Goal: Task Accomplishment & Management: Use online tool/utility

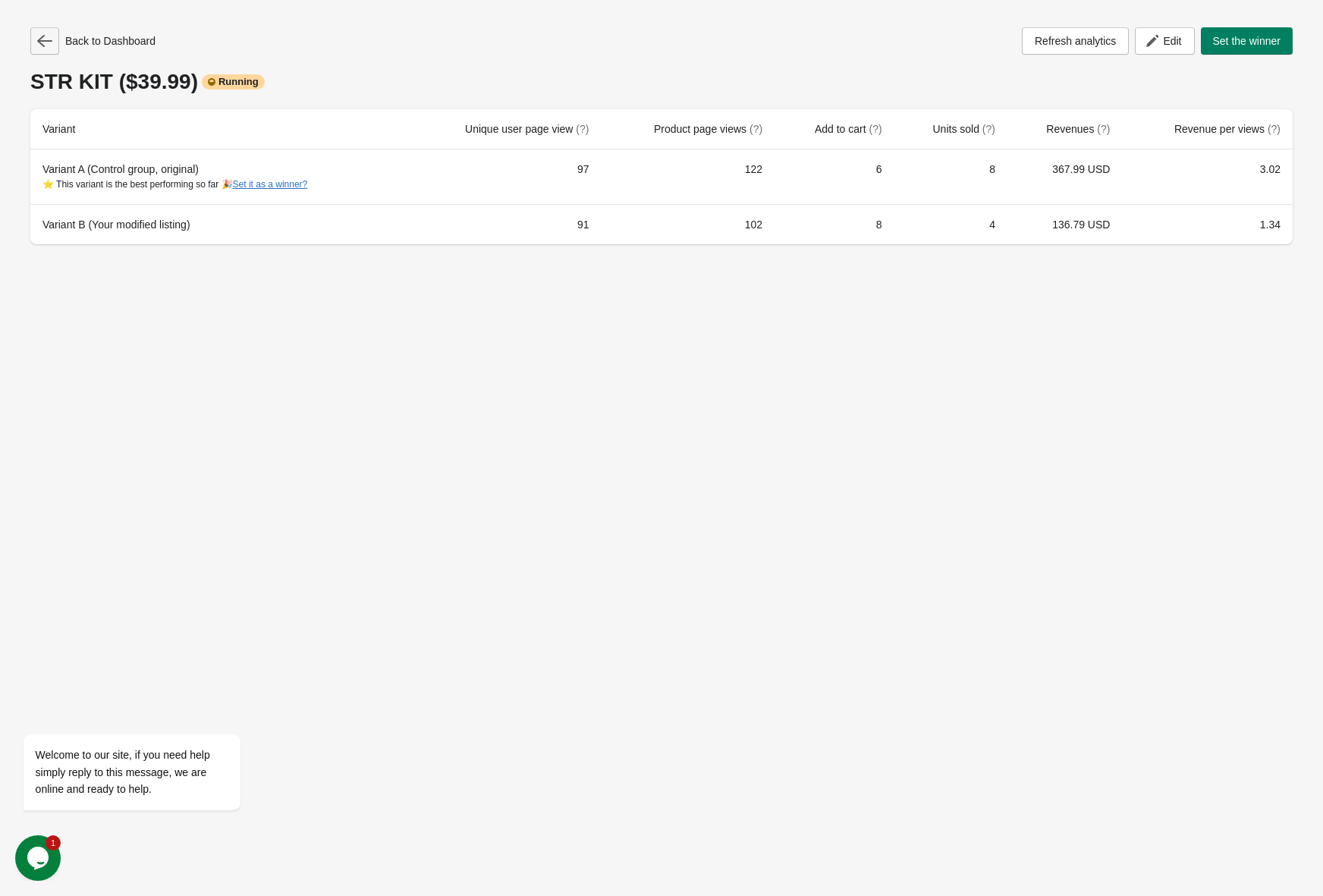
click at [42, 41] on icon "button" at bounding box center [44, 40] width 15 height 12
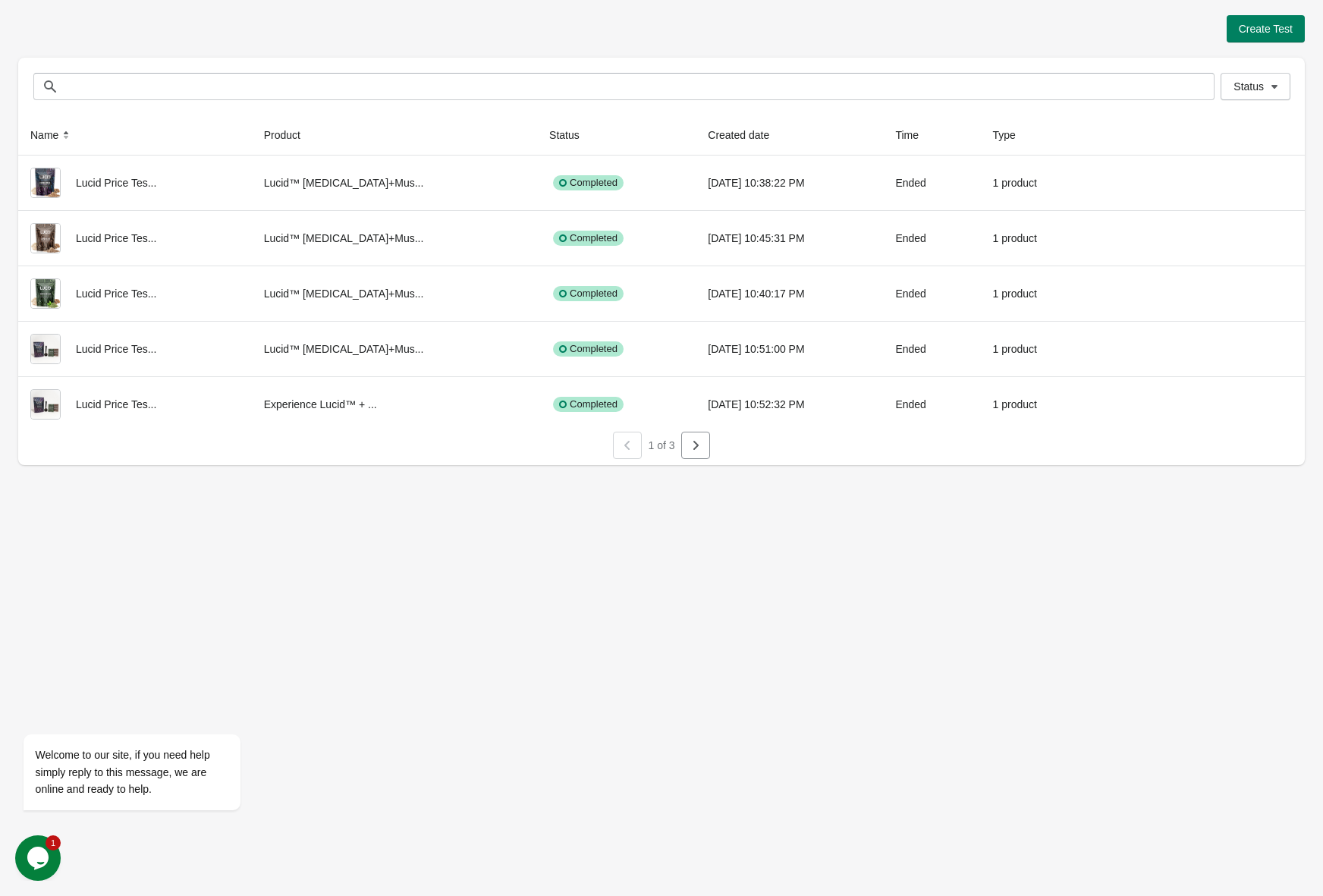
click at [674, 447] on span "1 of 3" at bounding box center [662, 445] width 27 height 12
click at [698, 450] on icon "button" at bounding box center [695, 445] width 15 height 15
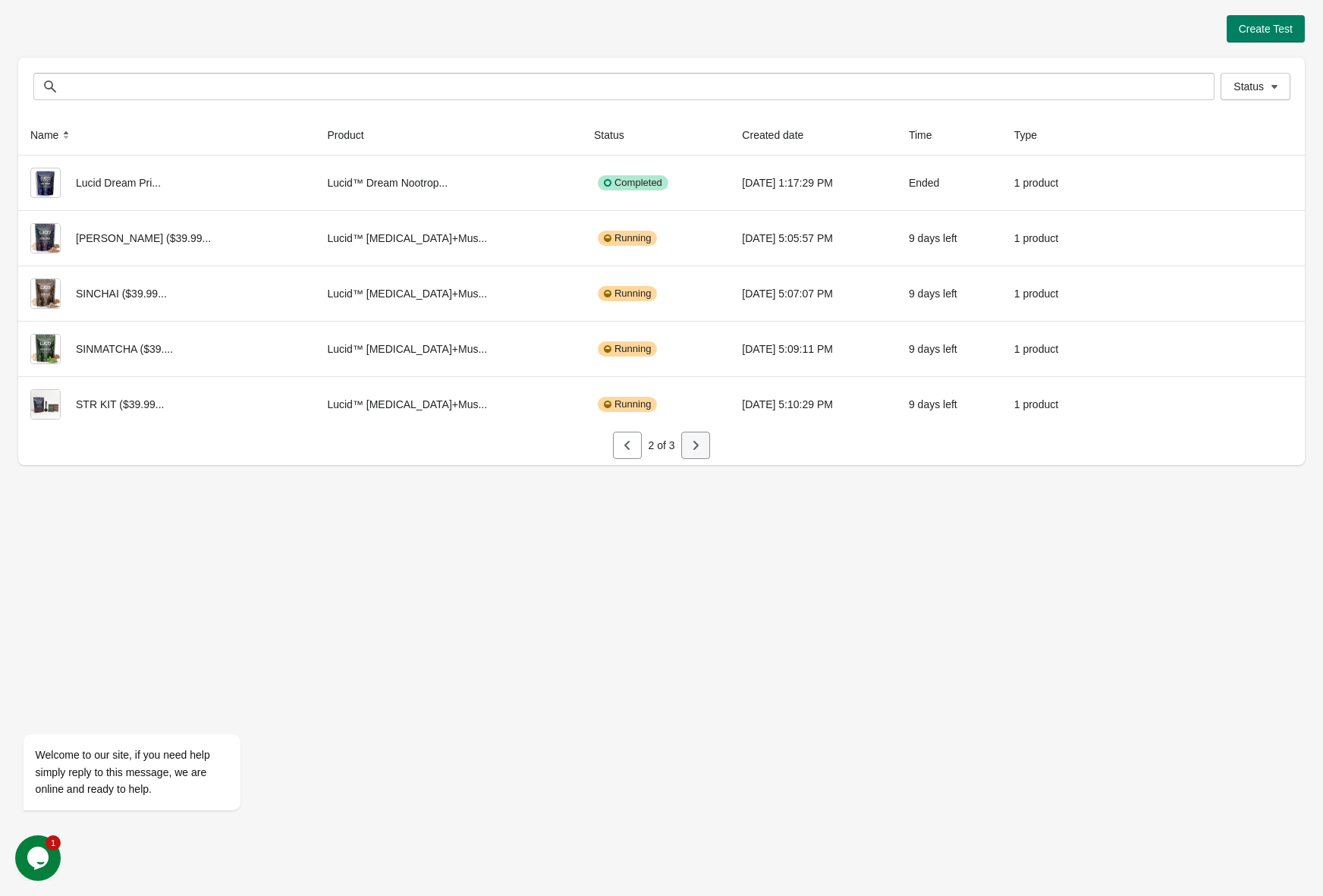
click at [698, 450] on icon "button" at bounding box center [695, 445] width 15 height 15
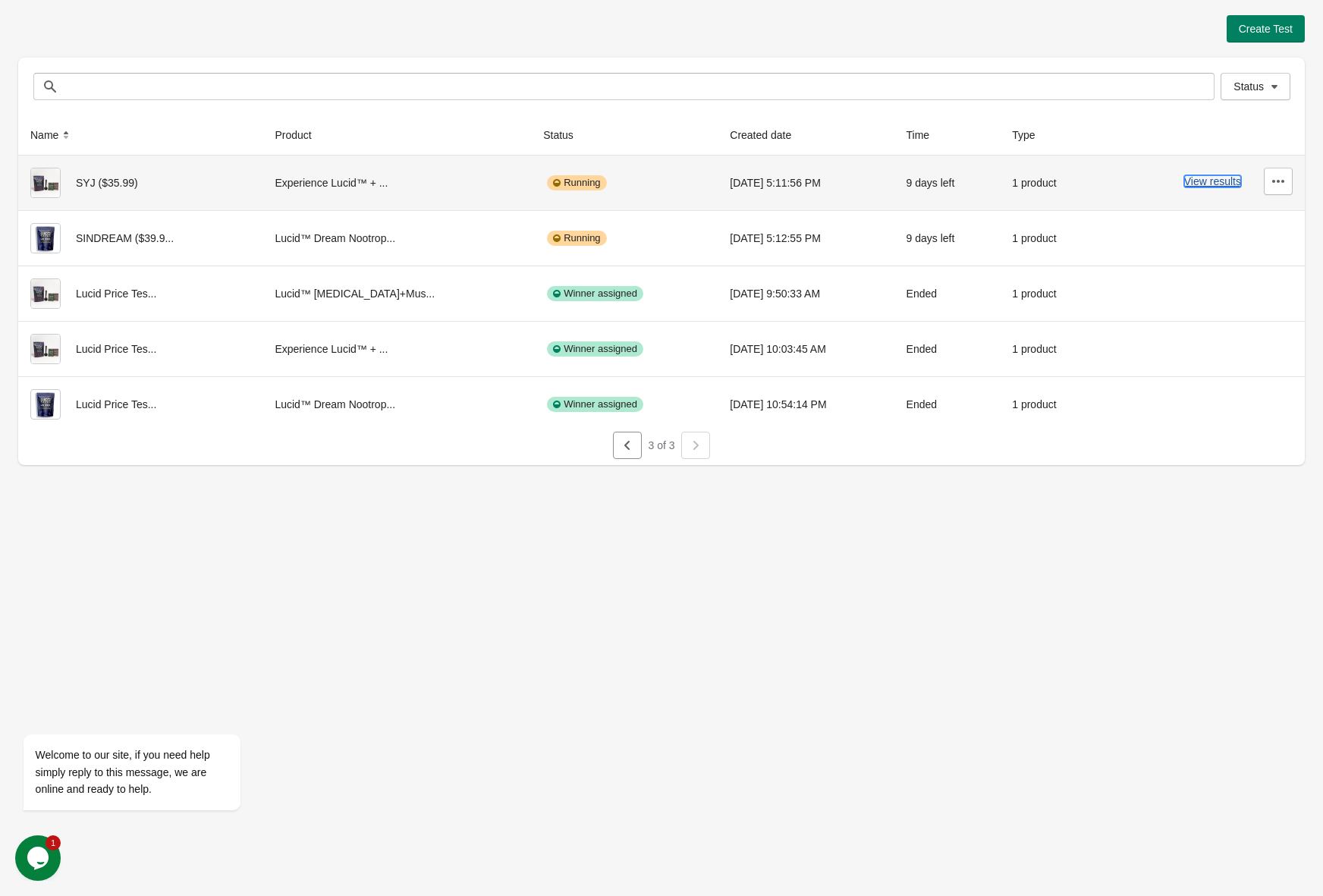
click at [1204, 181] on button "View results" at bounding box center [1213, 181] width 57 height 12
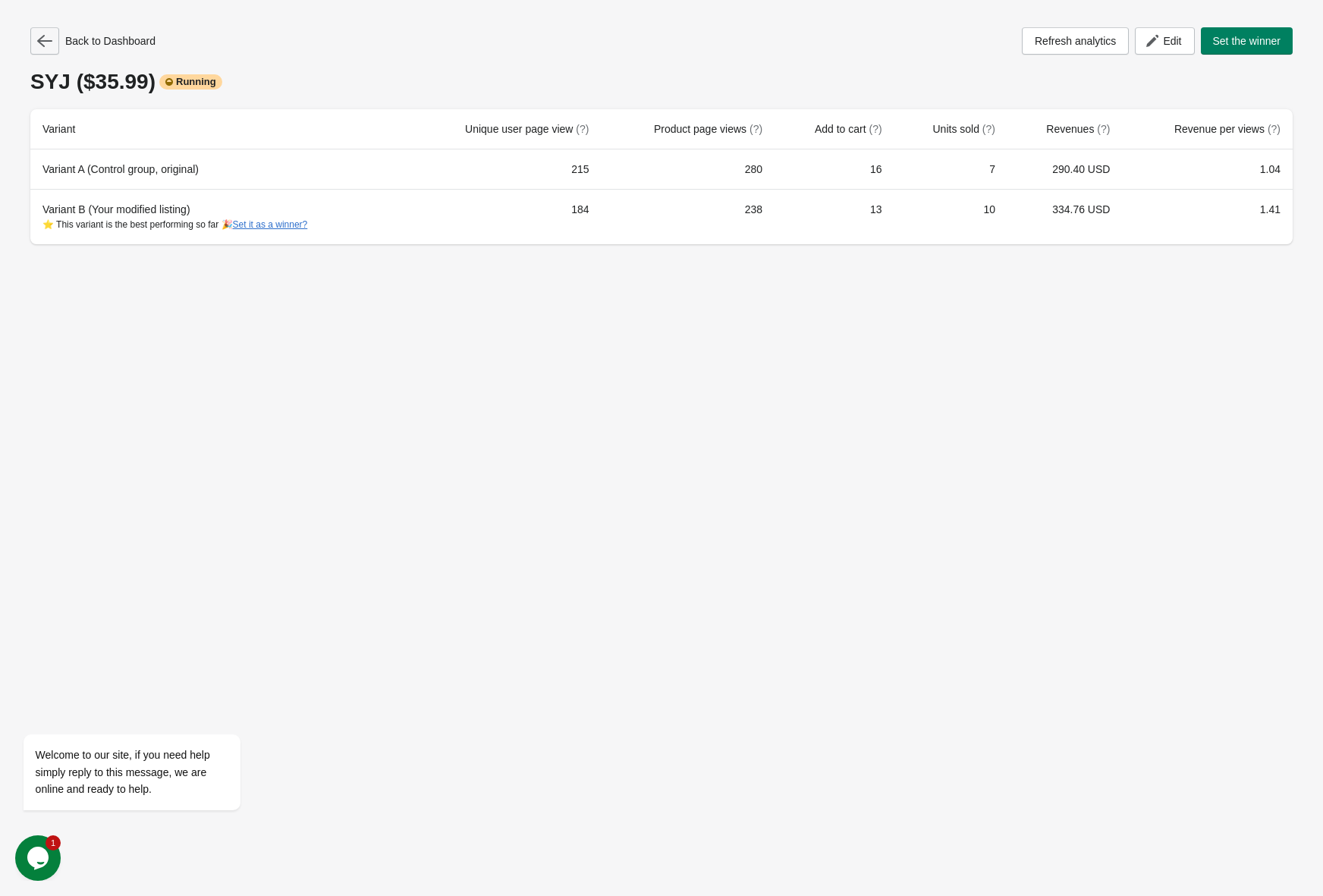
click at [53, 39] on button "button" at bounding box center [45, 41] width 29 height 28
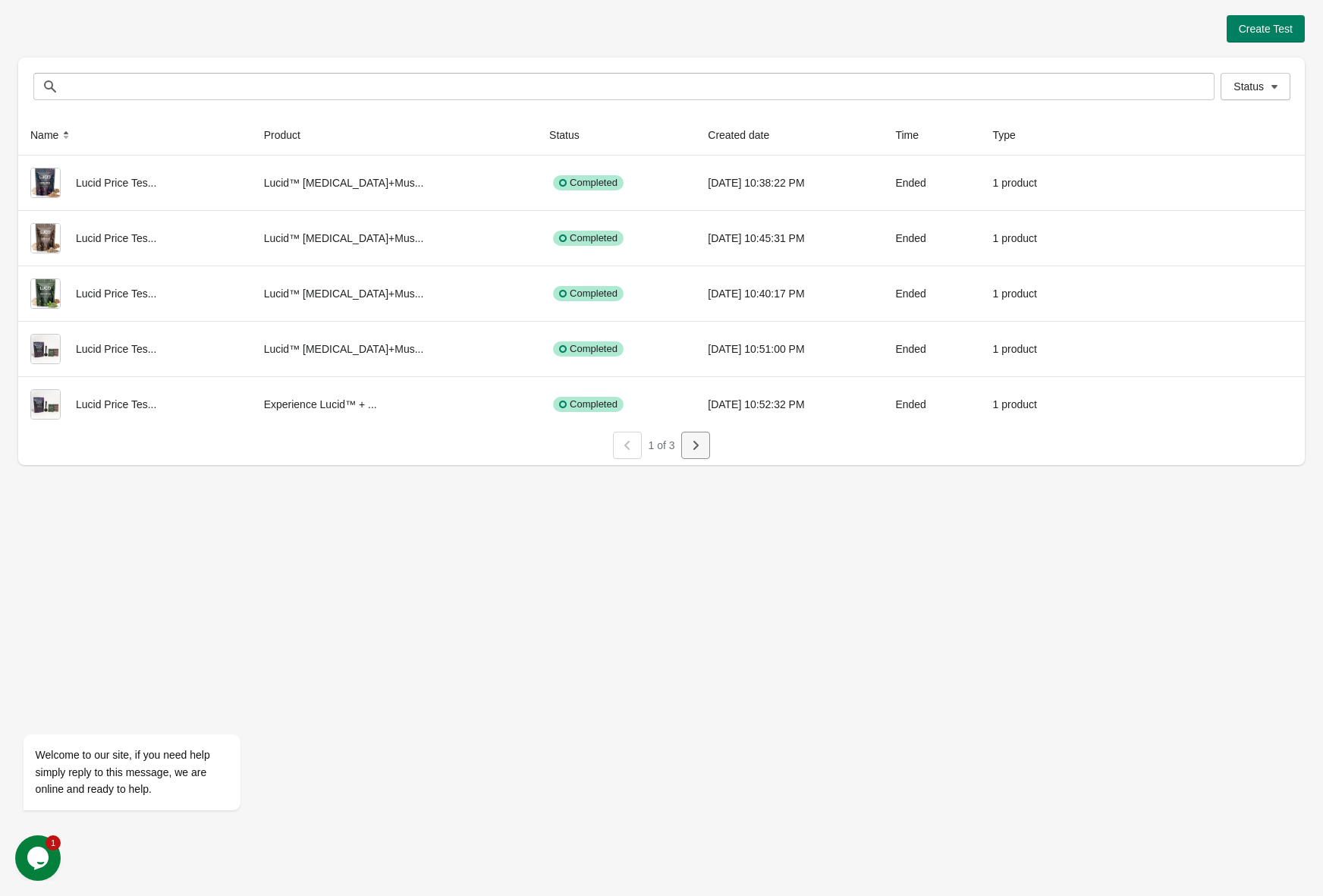
click at [690, 440] on icon "button" at bounding box center [695, 445] width 15 height 15
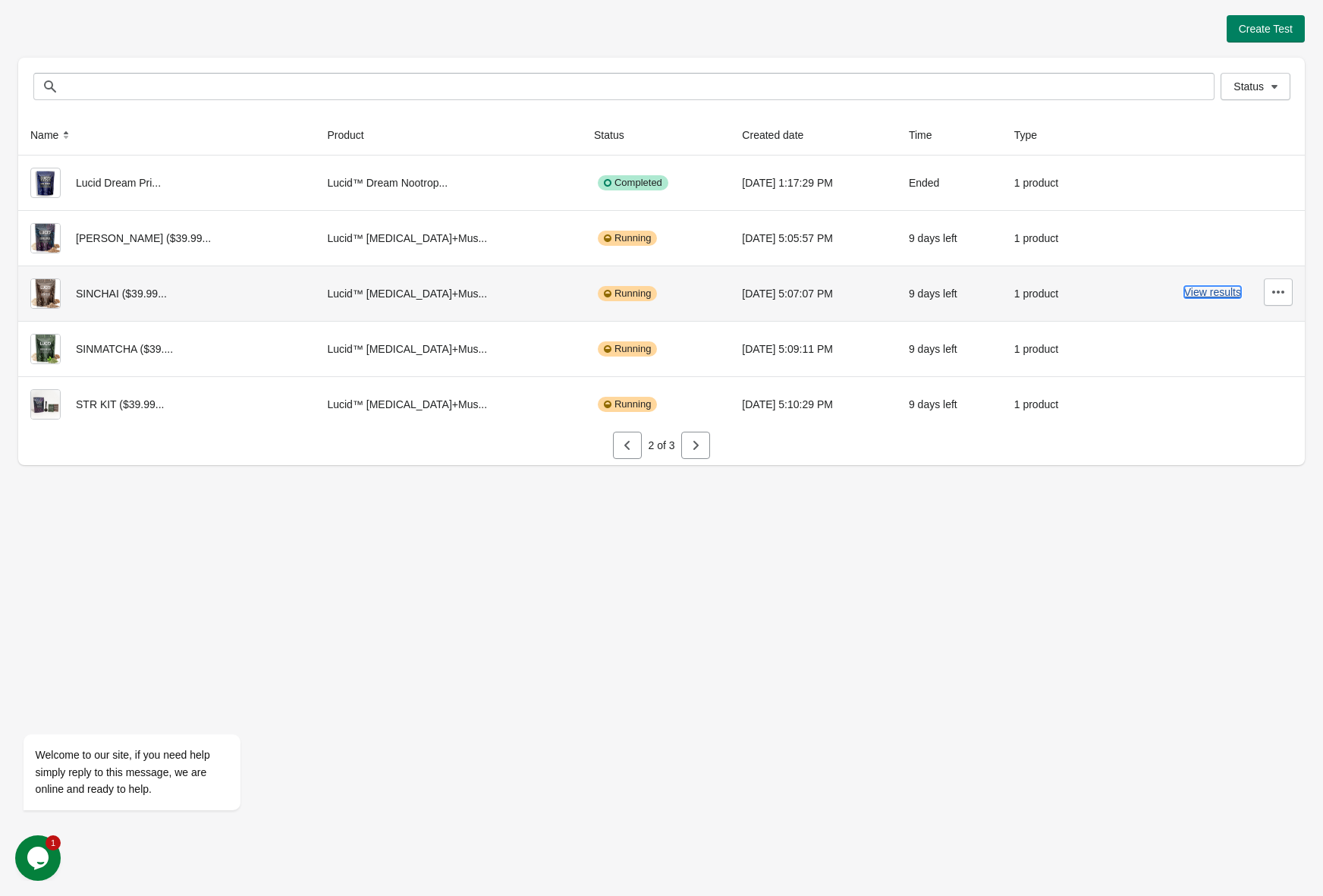
click at [1185, 289] on button "View results" at bounding box center [1213, 292] width 57 height 12
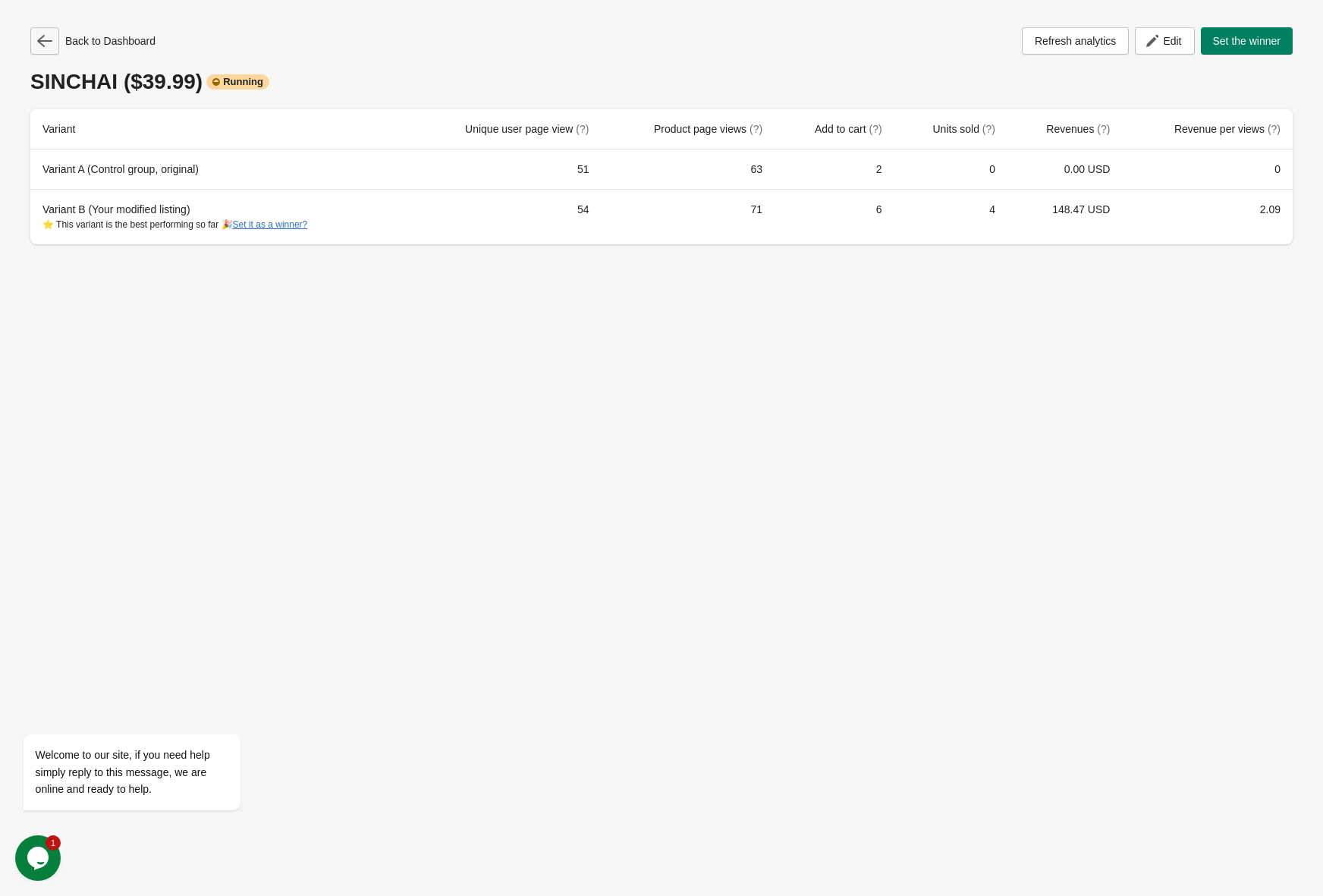
click at [35, 41] on button "button" at bounding box center [45, 41] width 29 height 28
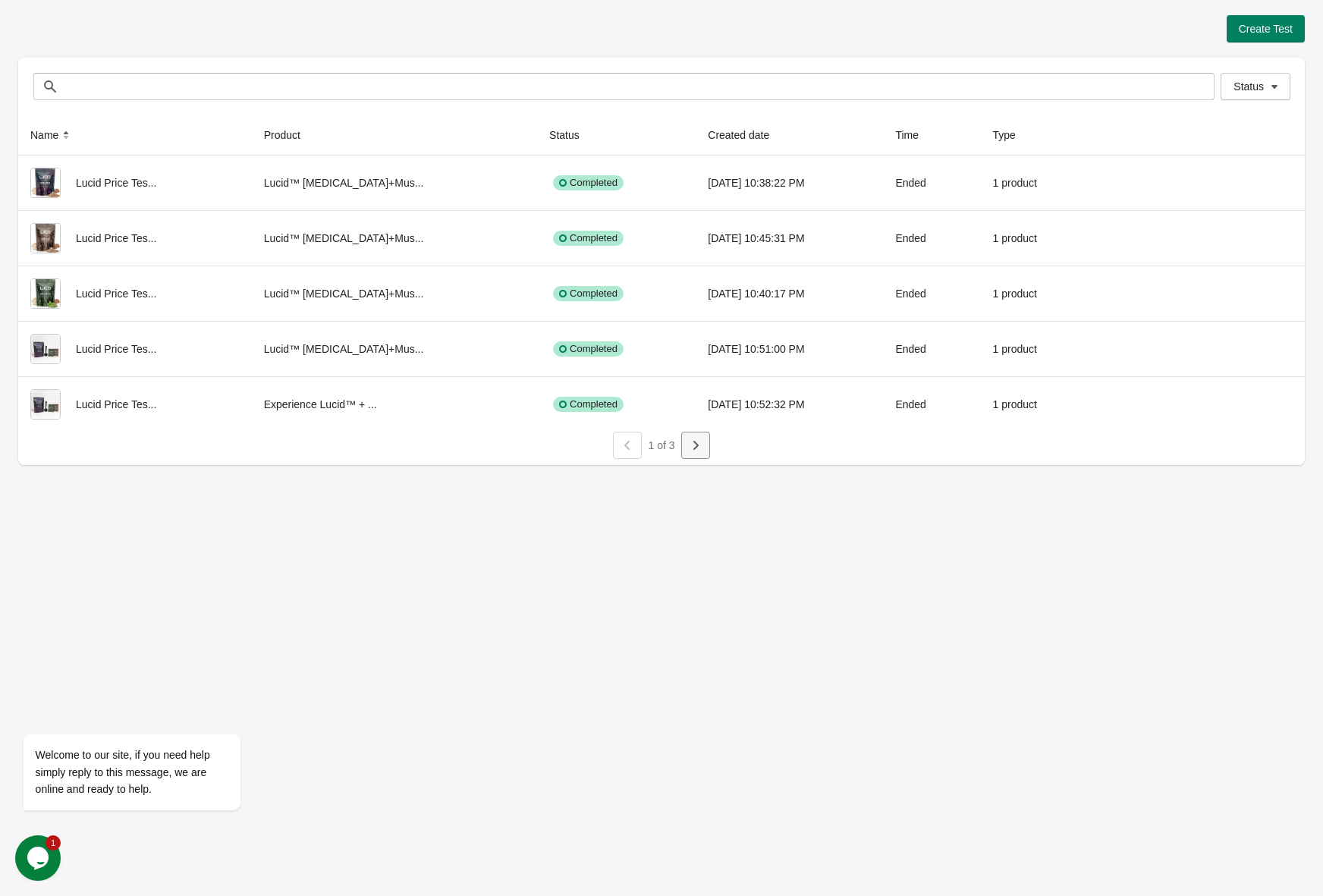
click at [688, 444] on icon "button" at bounding box center [695, 445] width 15 height 15
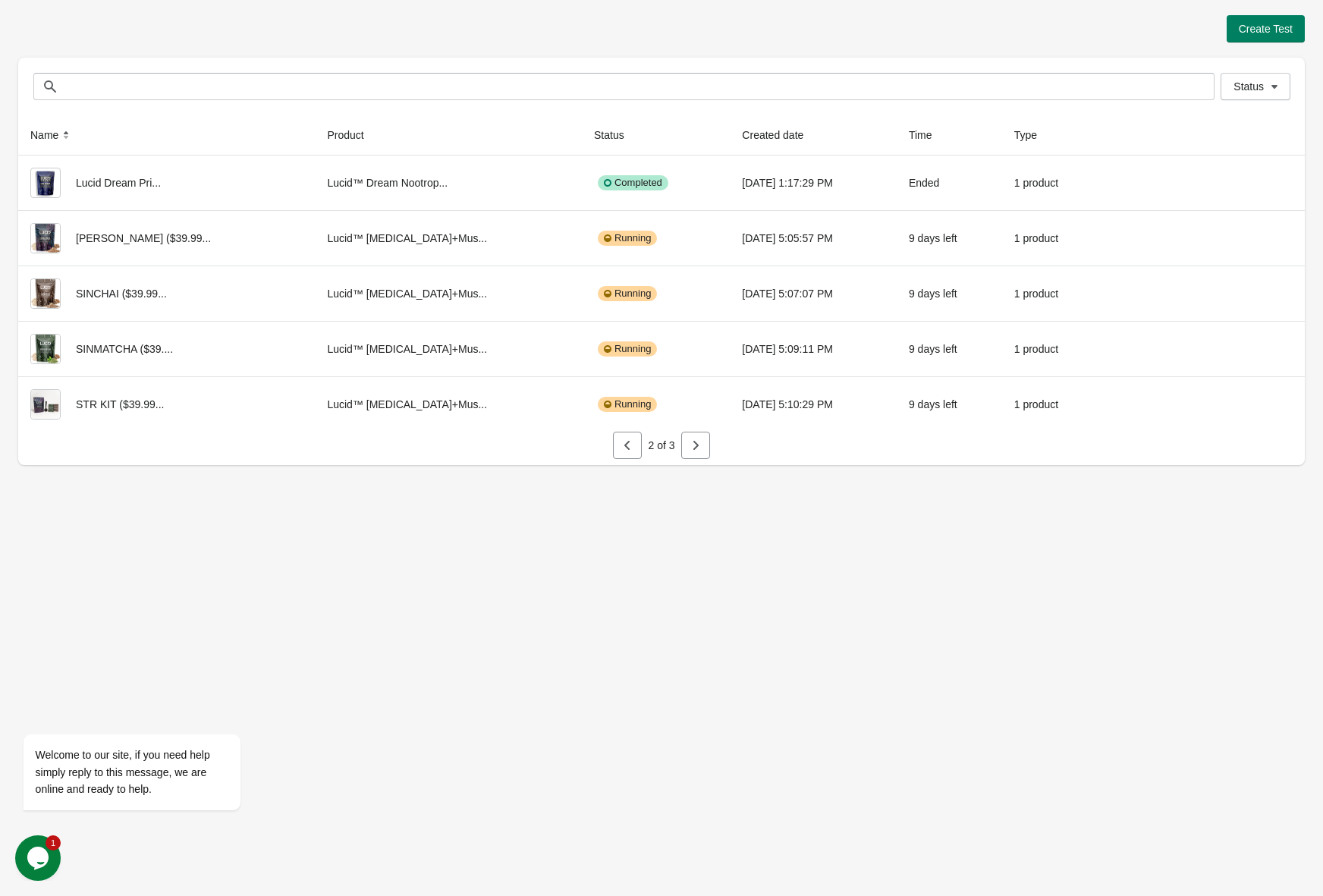
click at [691, 446] on icon "button" at bounding box center [695, 445] width 15 height 15
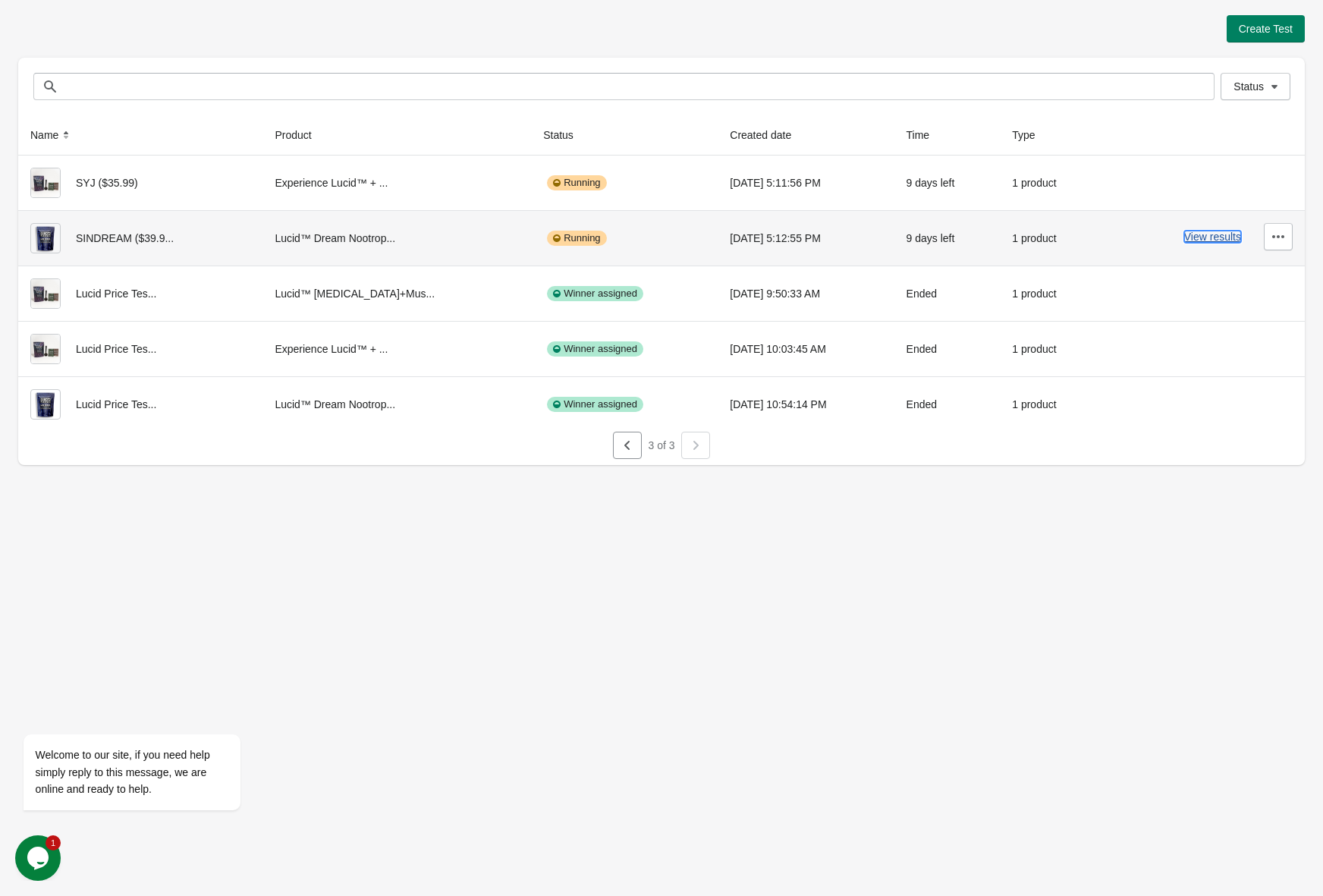
click at [1222, 242] on button "View results" at bounding box center [1213, 236] width 57 height 12
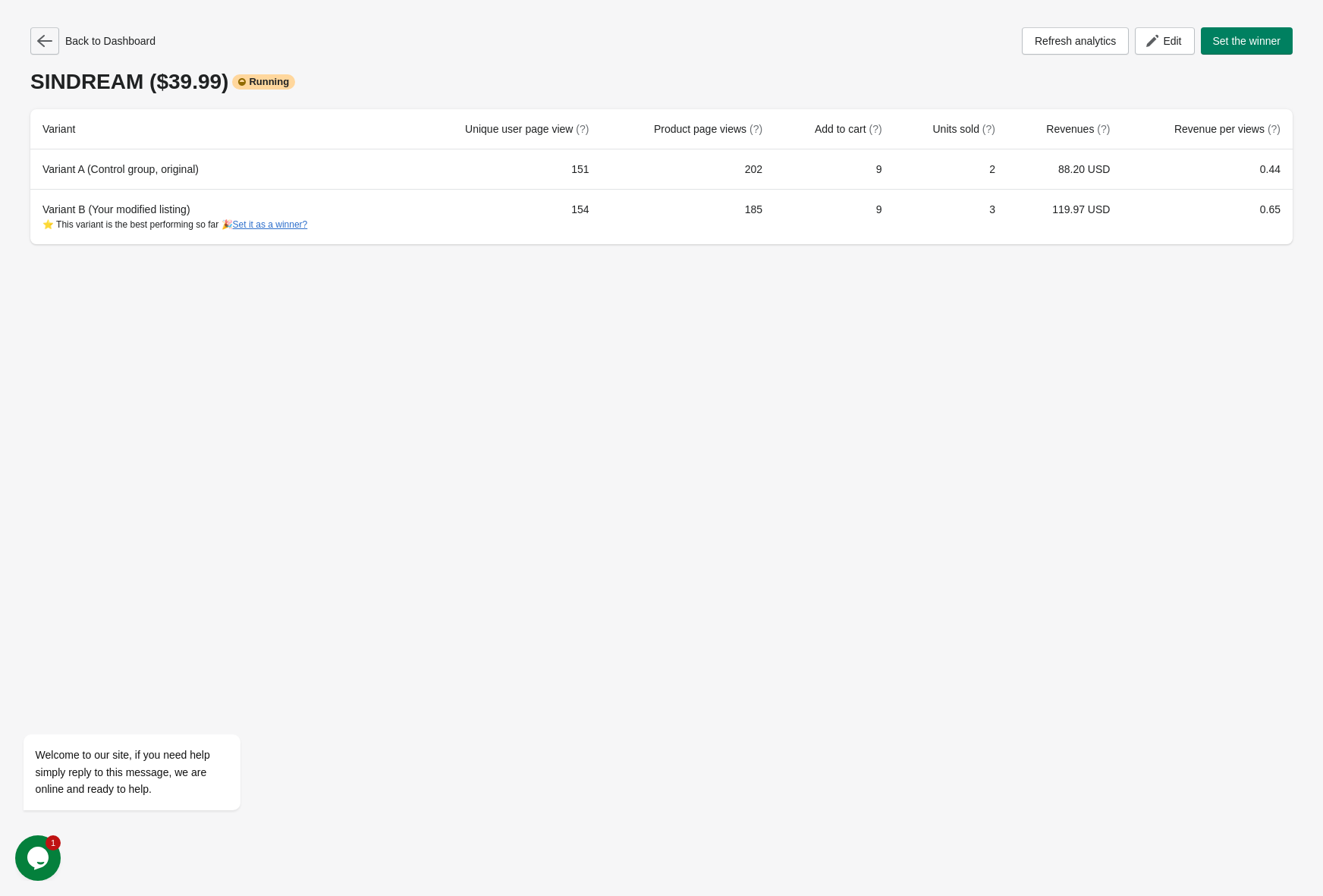
click at [46, 37] on icon "button" at bounding box center [44, 40] width 15 height 15
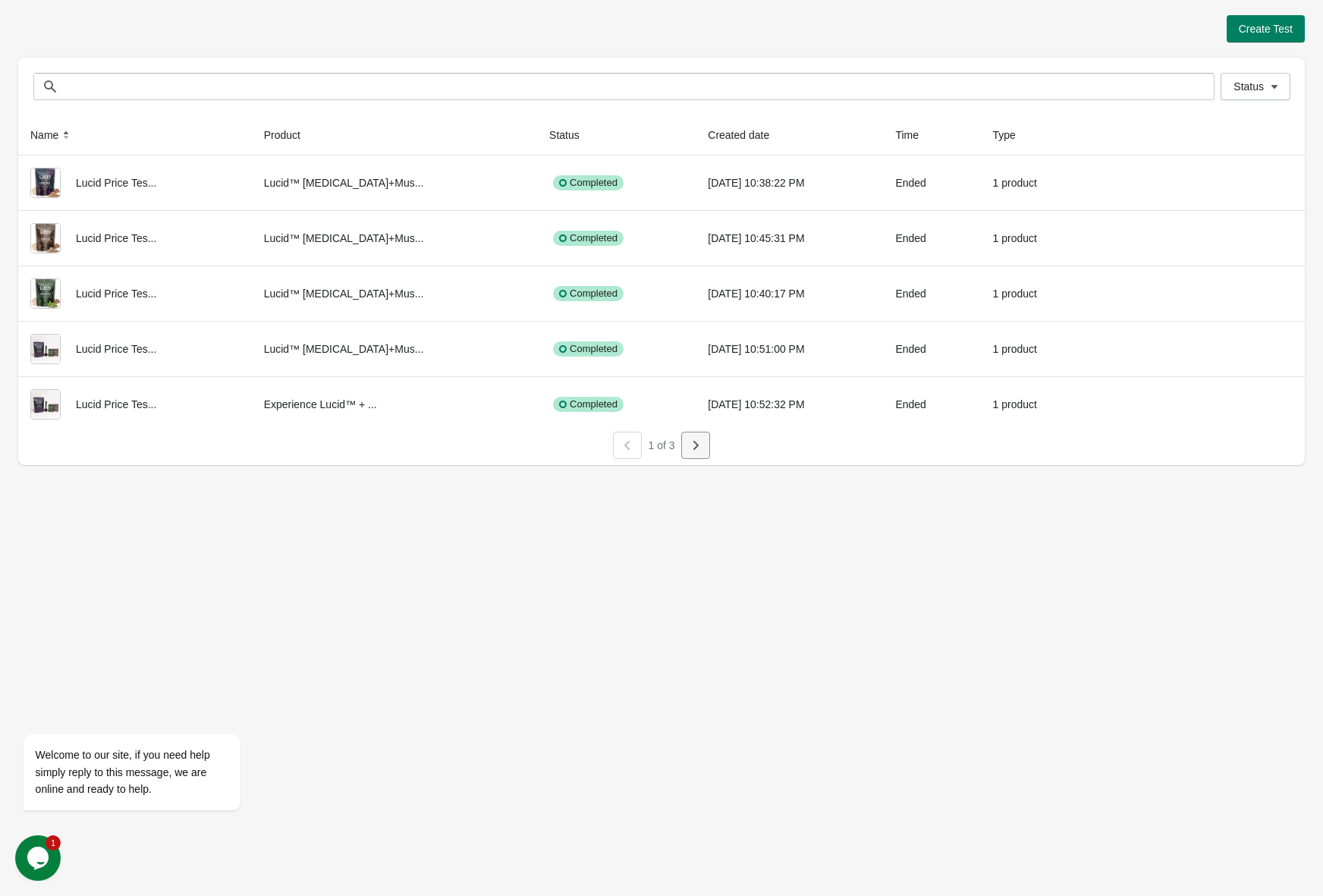
click at [696, 447] on icon "button" at bounding box center [696, 446] width 6 height 9
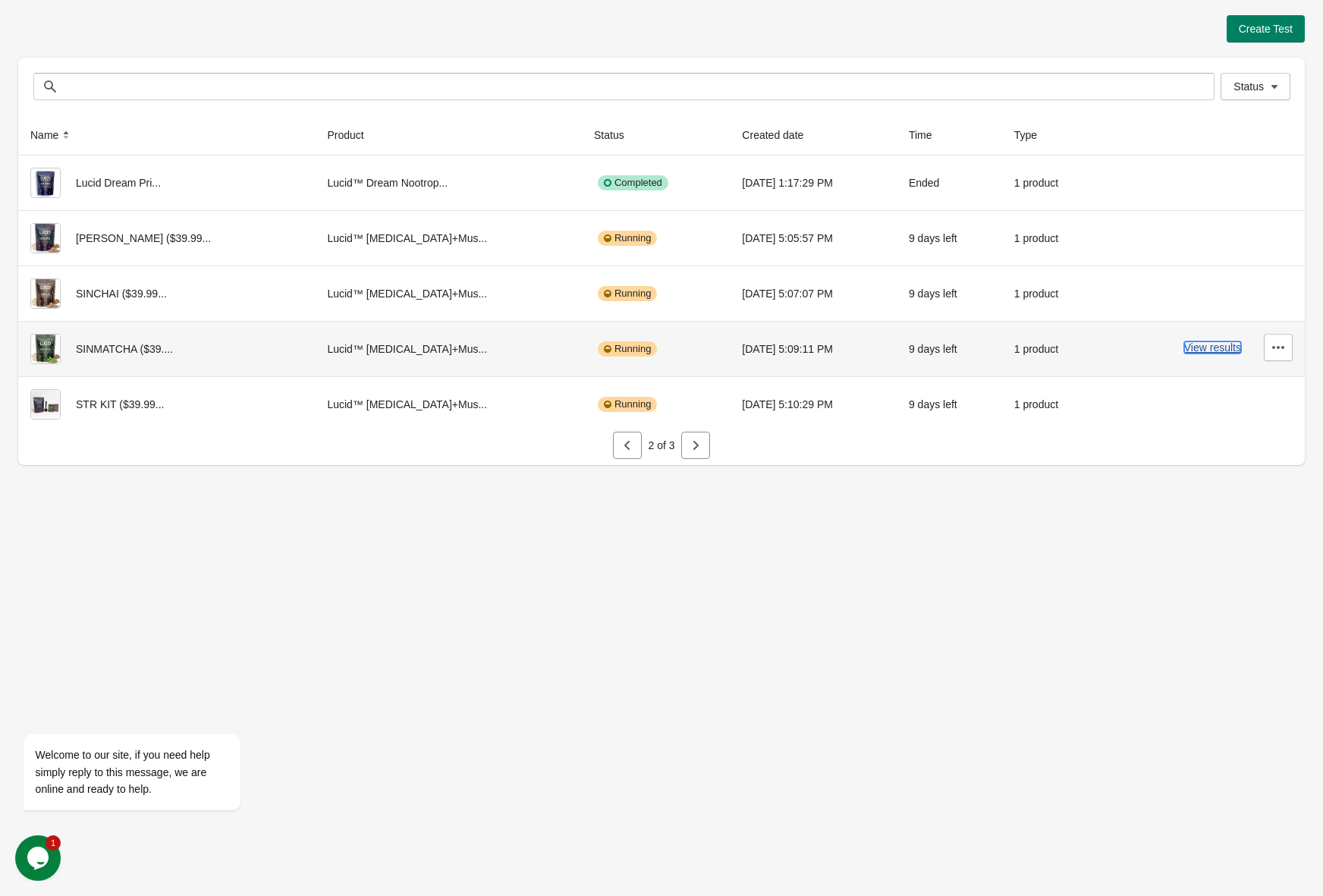
click at [1194, 346] on button "View results" at bounding box center [1213, 347] width 57 height 12
